Goal: Transaction & Acquisition: Purchase product/service

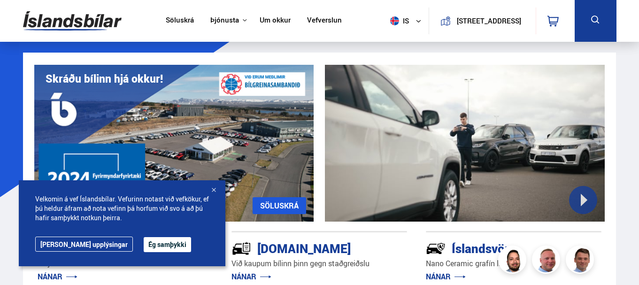
click at [144, 240] on button "Ég samþykki" at bounding box center [167, 244] width 47 height 15
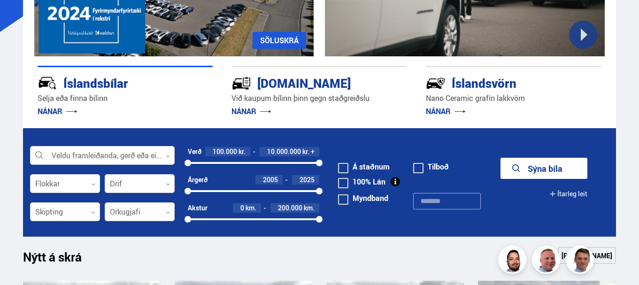
scroll to position [169, 0]
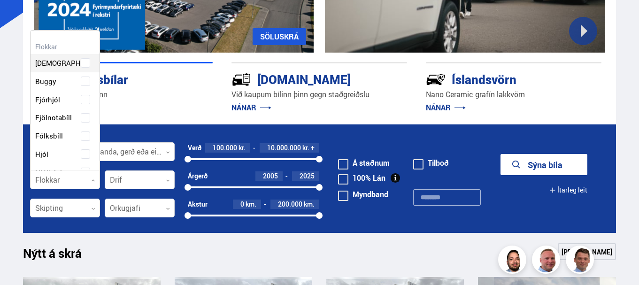
click at [93, 179] on icon at bounding box center [93, 180] width 4 height 4
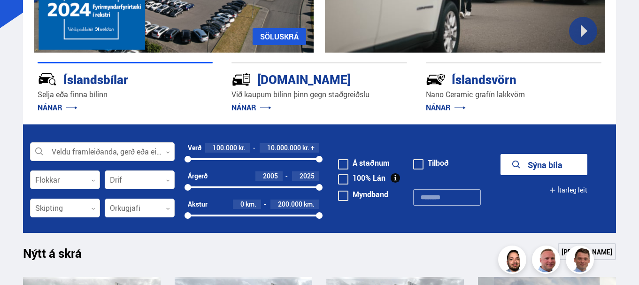
click at [93, 180] on icon at bounding box center [93, 180] width 4 height 4
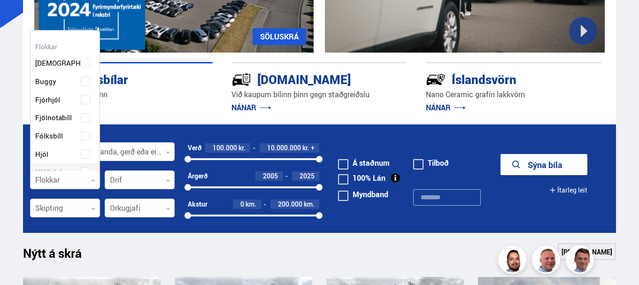
click at [93, 180] on icon at bounding box center [93, 180] width 4 height 4
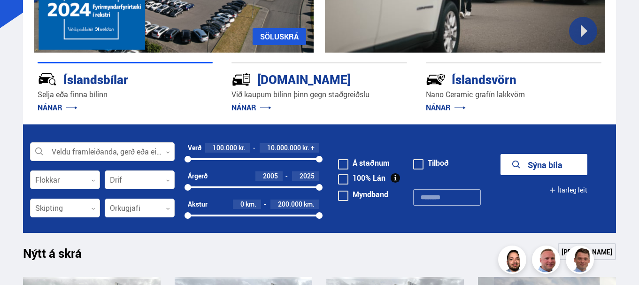
click at [93, 180] on icon at bounding box center [93, 180] width 4 height 4
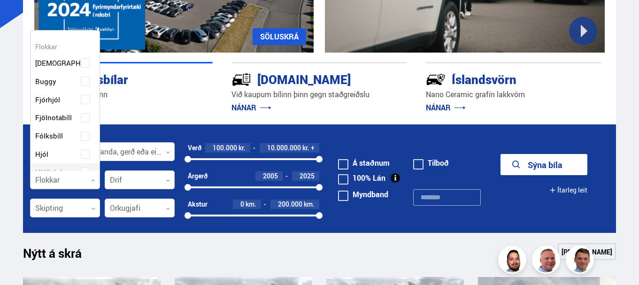
click at [93, 180] on icon at bounding box center [93, 180] width 4 height 4
click at [96, 93] on div "Fjórhjól" at bounding box center [65, 100] width 69 height 18
click at [46, 132] on div "Beislisvagn Buggy Fjórhjól Fjölnotabíll Fólksbíll Hjól Hjólhýsi Húsbíll [PERSON…" at bounding box center [65, 227] width 69 height 374
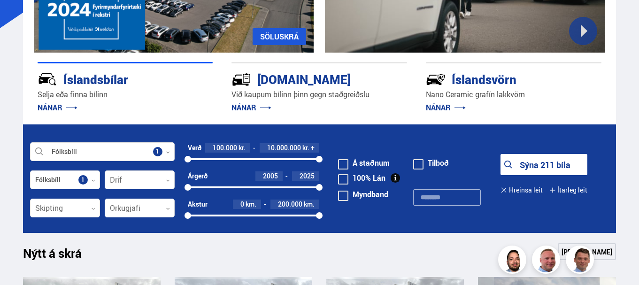
click at [155, 248] on div "Nýtt á skrá Sjá meira" at bounding box center [319, 254] width 593 height 23
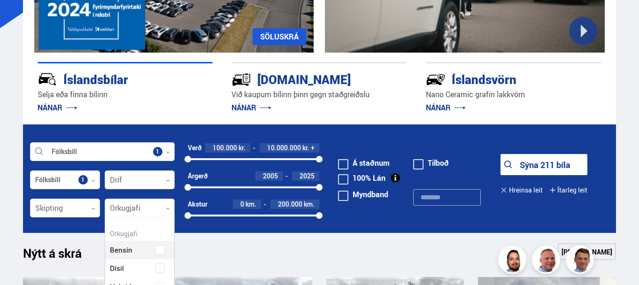
click at [167, 208] on icon at bounding box center [168, 209] width 4 height 4
click at [126, 249] on div "Hreinsa valið Bensín Dísil Hybrid Plug-in hybrid Rafmagn" at bounding box center [140, 287] width 70 height 141
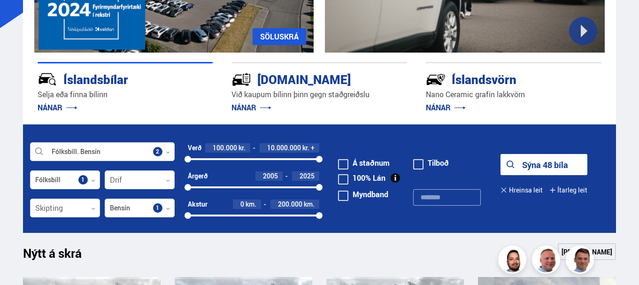
click at [237, 254] on div "Nýtt á skrá Sjá meira" at bounding box center [319, 254] width 593 height 23
click at [536, 160] on button "Sýna 48 bíla" at bounding box center [544, 164] width 87 height 21
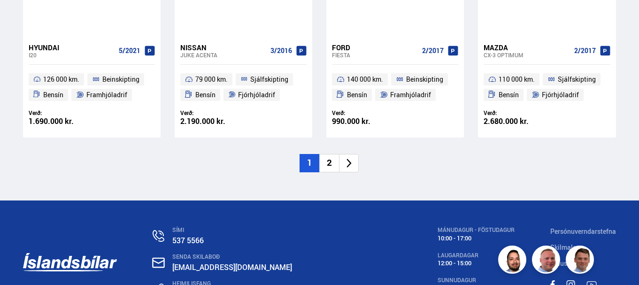
scroll to position [1446, 0]
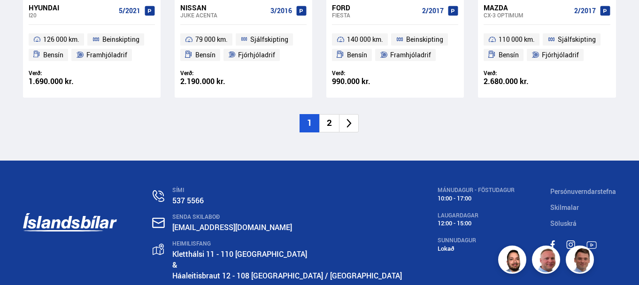
click at [349, 124] on icon at bounding box center [349, 123] width 11 height 11
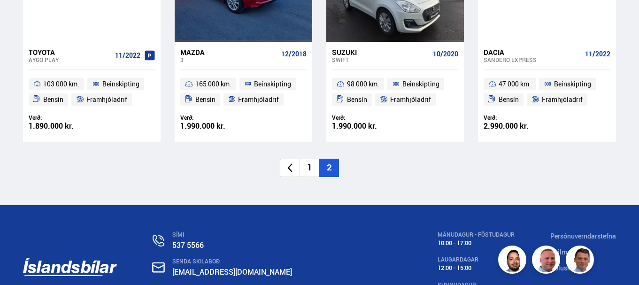
scroll to position [1428, 0]
